Goal: Use online tool/utility: Utilize a website feature to perform a specific function

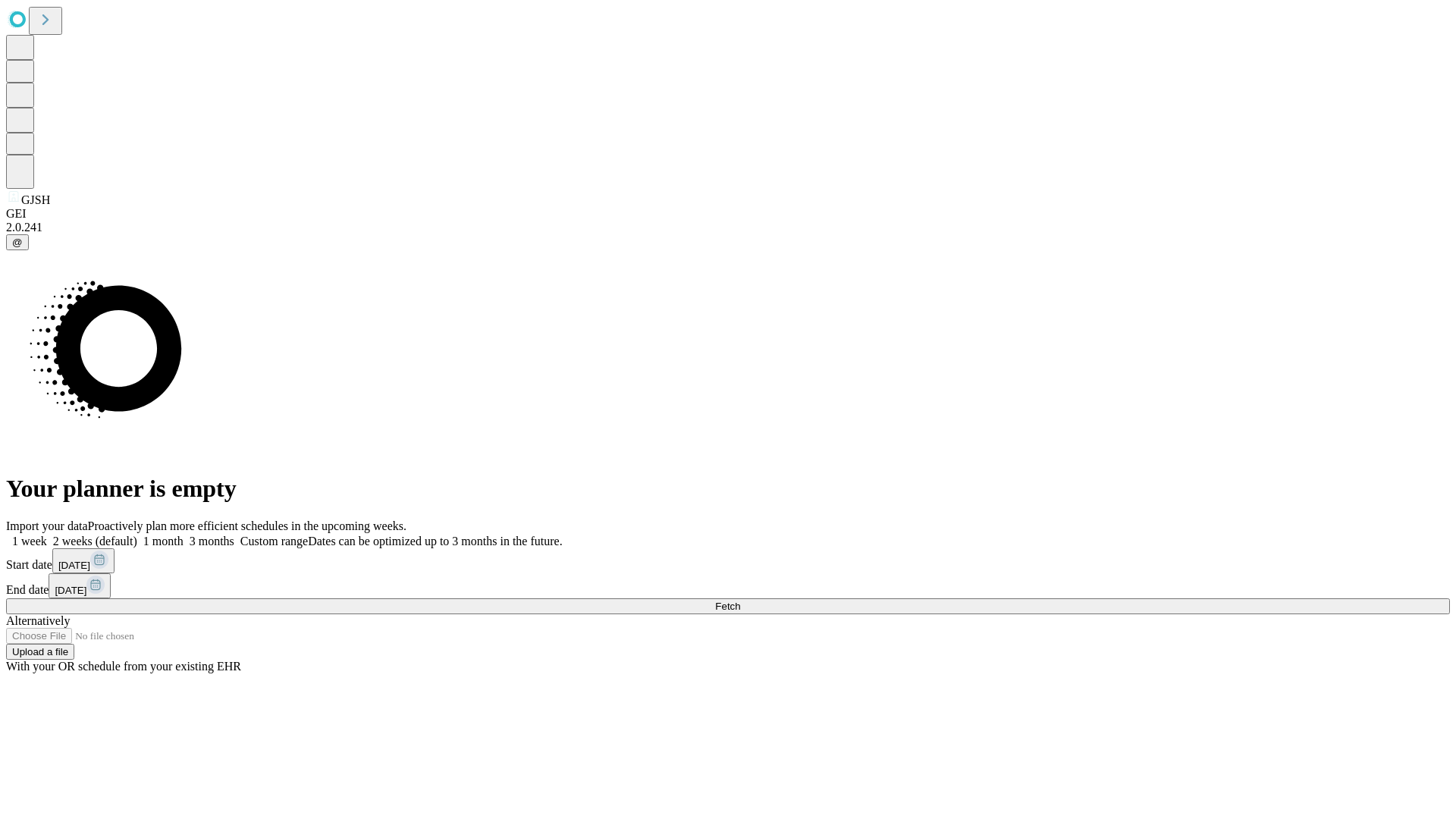
click at [740, 600] on span "Fetch" at bounding box center [727, 606] width 25 height 11
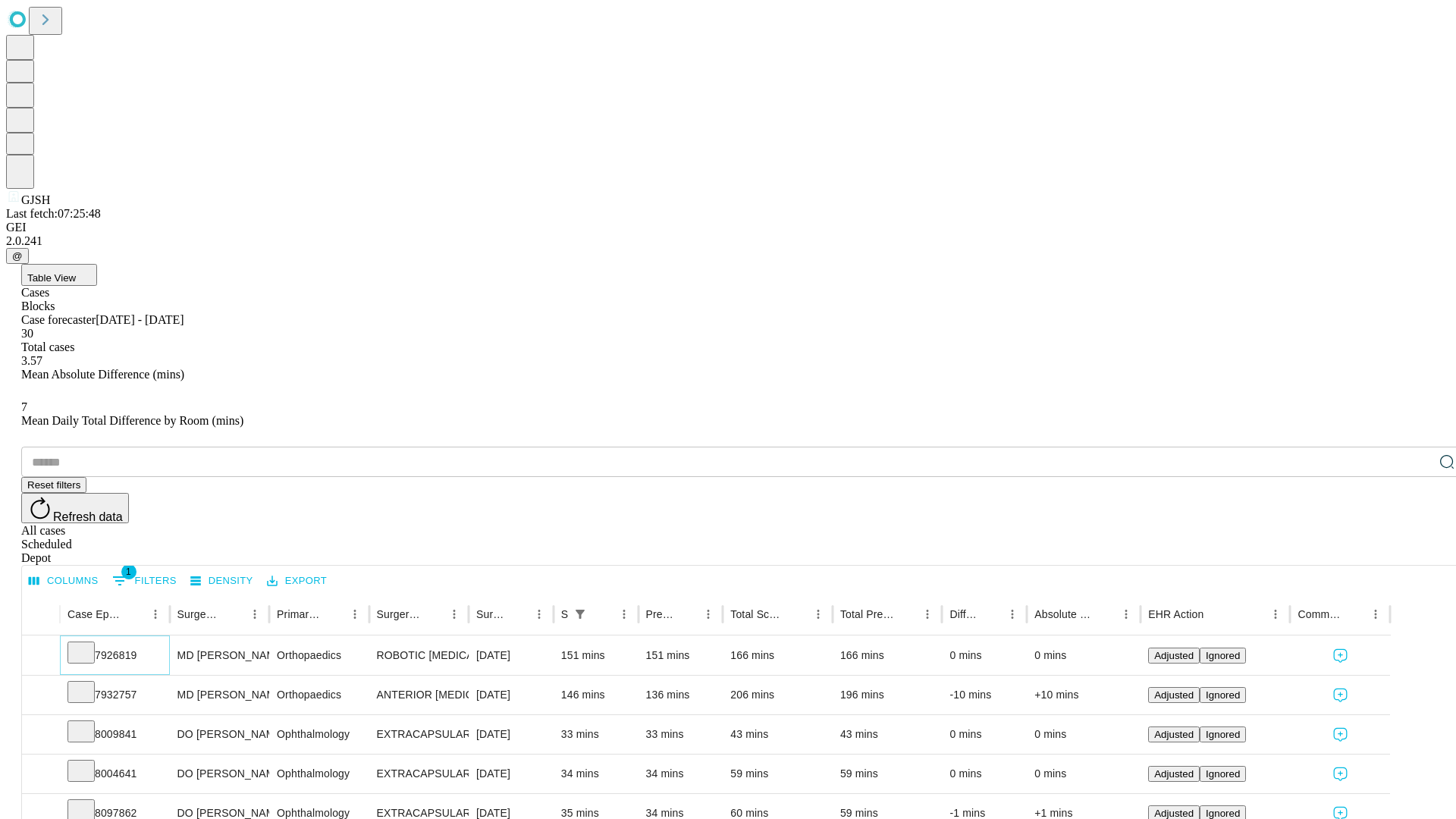
click at [89, 643] on icon at bounding box center [81, 651] width 16 height 16
